Goal: Navigation & Orientation: Understand site structure

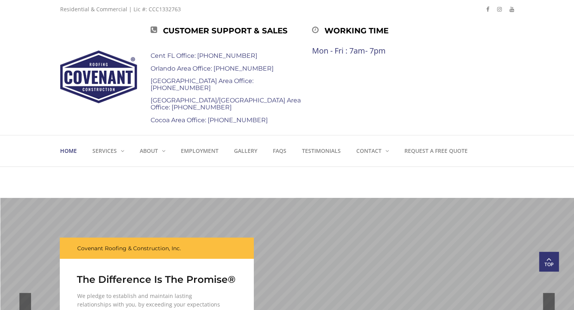
drag, startPoint x: 177, startPoint y: 9, endPoint x: 61, endPoint y: 4, distance: 115.7
click at [61, 4] on div "Residential & Commercial | Lic #: CCC1332763" at bounding box center [120, 9] width 121 height 19
copy div "Residential & Commercial | Lic #: CCC1332763"
click at [487, 68] on div at bounding box center [491, 77] width 46 height 116
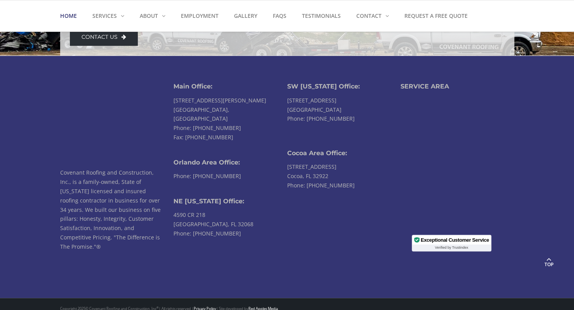
scroll to position [1881, 0]
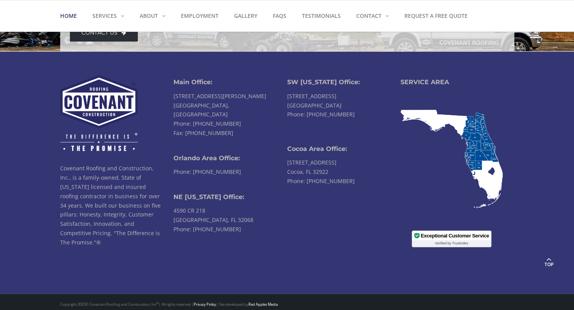
click at [141, 232] on p "Covenant Roofing and Construction, Inc., is a family-owned, State of [US_STATE]…" at bounding box center [111, 205] width 102 height 83
copy p "®"
click at [482, 143] on img at bounding box center [451, 159] width 102 height 98
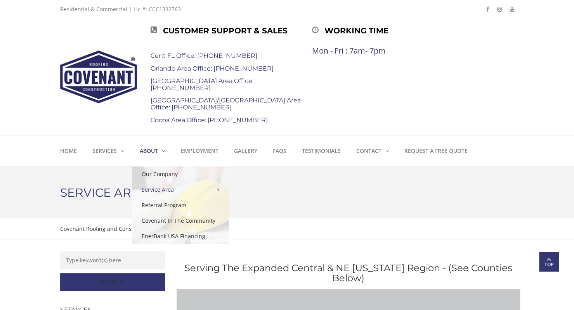
click at [152, 148] on strong "About" at bounding box center [149, 150] width 18 height 7
